Goal: Information Seeking & Learning: Understand process/instructions

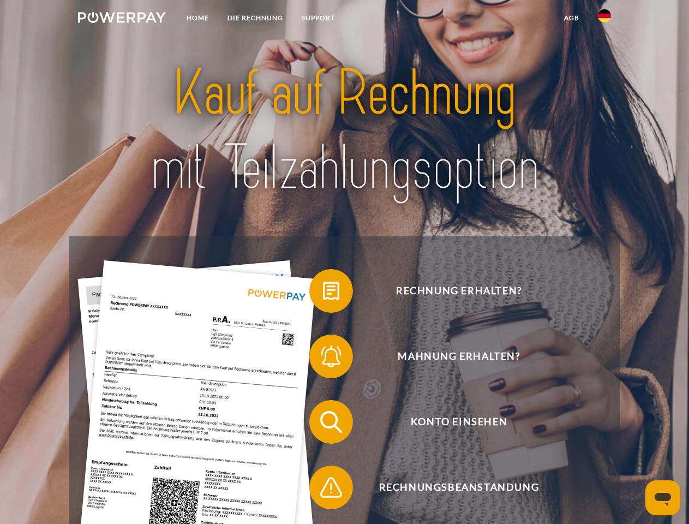
click at [122, 19] on img at bounding box center [122, 17] width 88 height 11
click at [605, 19] on img at bounding box center [604, 15] width 13 height 13
click at [571, 18] on link "agb" at bounding box center [572, 18] width 34 height 20
click at [323, 293] on span at bounding box center [315, 291] width 55 height 55
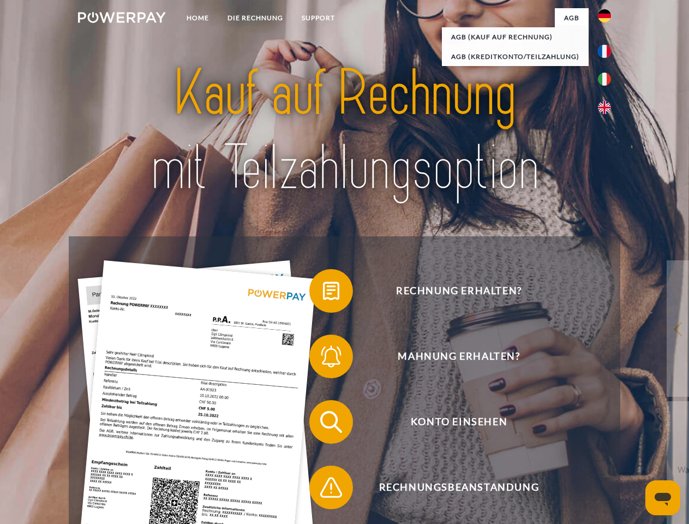
click at [323, 358] on span at bounding box center [315, 356] width 55 height 55
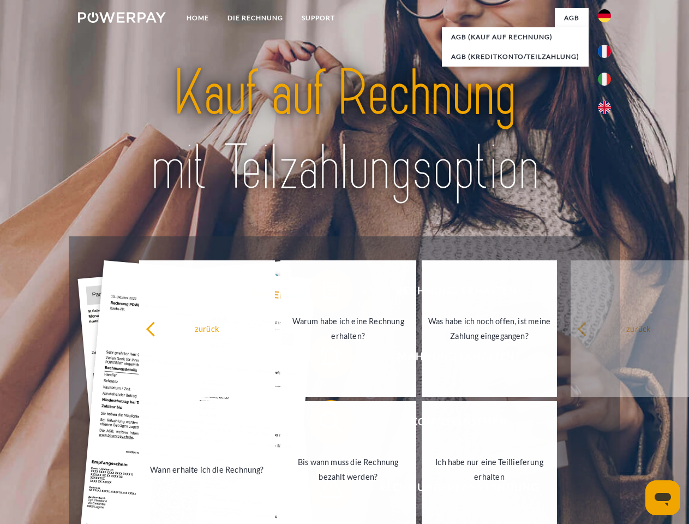
click at [323, 424] on link "Bis wann muss die Rechnung bezahlt werden?" at bounding box center [348, 469] width 136 height 136
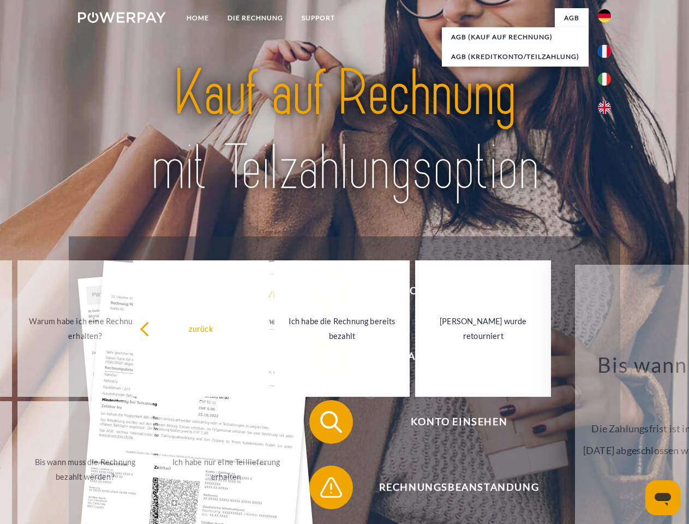
click at [323, 489] on span at bounding box center [315, 487] width 55 height 55
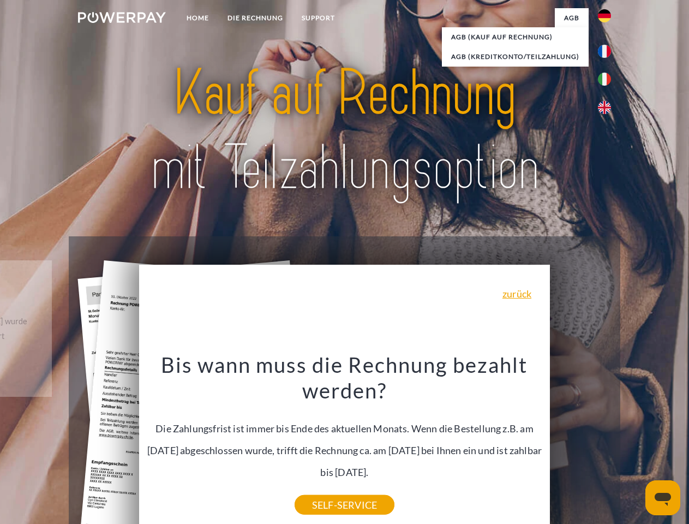
click at [663, 498] on icon "Messaging-Fenster öffnen" at bounding box center [663, 499] width 16 height 13
